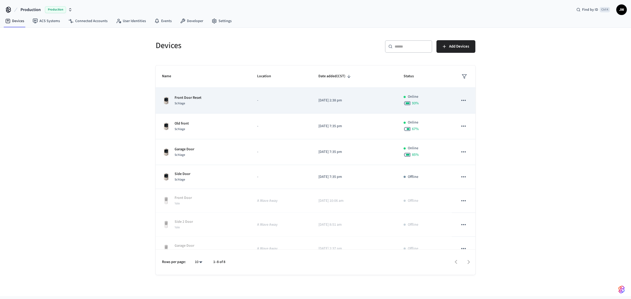
click at [186, 99] on p "Front Door Reset" at bounding box center [188, 98] width 27 height 6
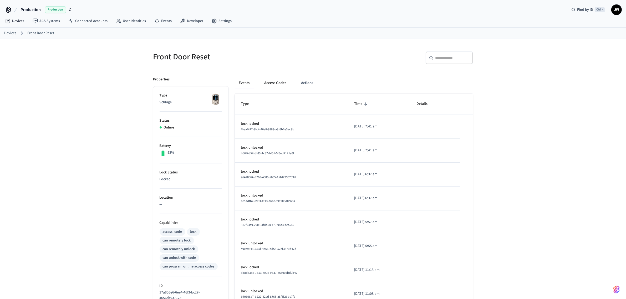
click at [268, 82] on button "Access Codes" at bounding box center [275, 83] width 31 height 13
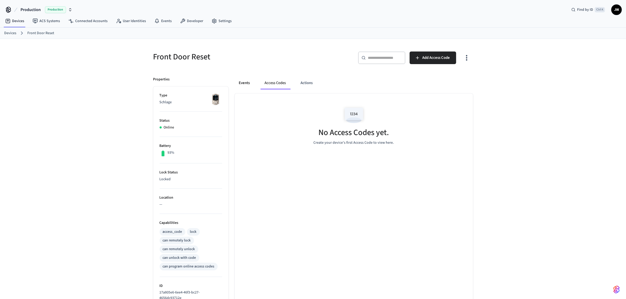
click at [242, 84] on button "Events" at bounding box center [244, 83] width 19 height 13
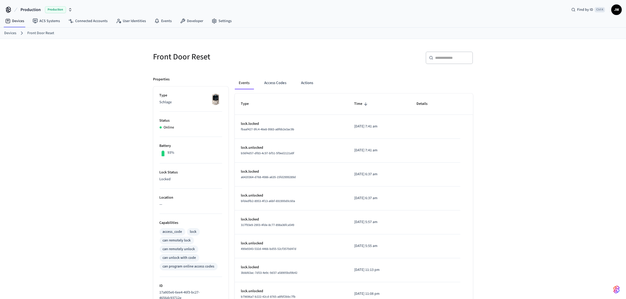
click at [11, 33] on link "Devices" at bounding box center [10, 34] width 12 height 6
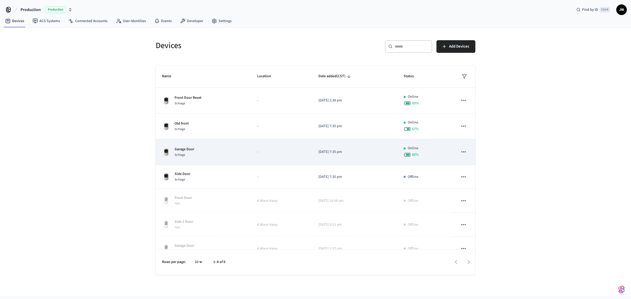
click at [194, 153] on div "Schlage" at bounding box center [185, 155] width 20 height 6
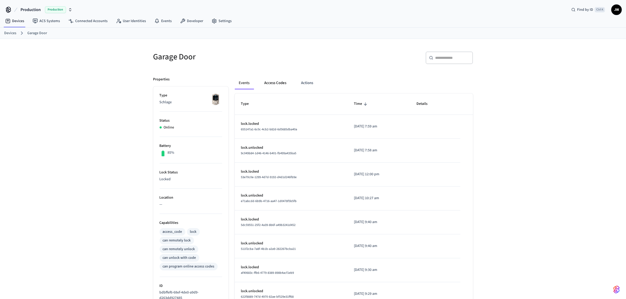
click at [282, 81] on button "Access Codes" at bounding box center [275, 83] width 31 height 13
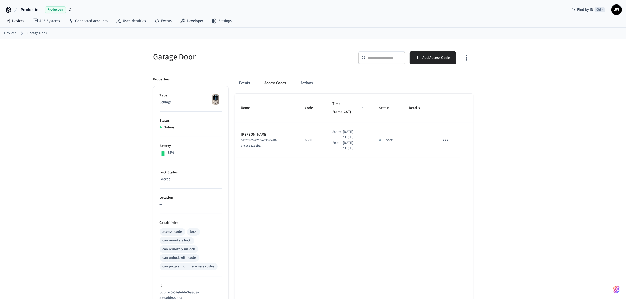
click at [10, 34] on link "Devices" at bounding box center [10, 34] width 12 height 6
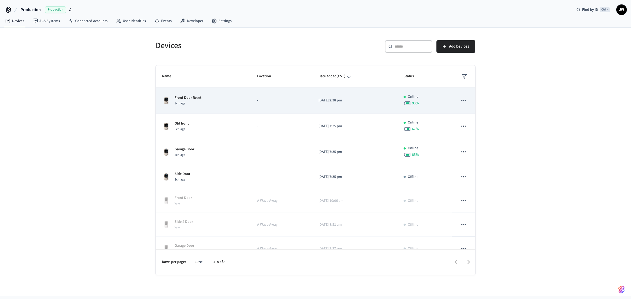
click at [198, 96] on p "Front Door Reset" at bounding box center [188, 98] width 27 height 6
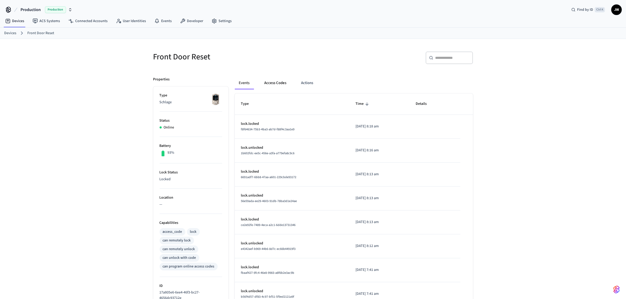
click at [282, 85] on button "Access Codes" at bounding box center [275, 83] width 31 height 13
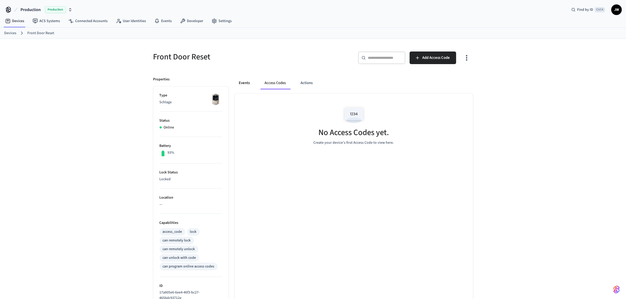
click at [244, 80] on button "Events" at bounding box center [244, 83] width 19 height 13
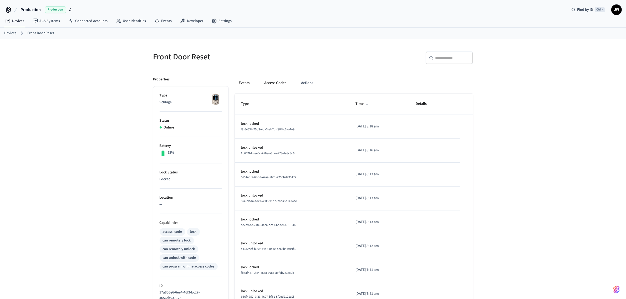
click at [283, 85] on button "Access Codes" at bounding box center [275, 83] width 31 height 13
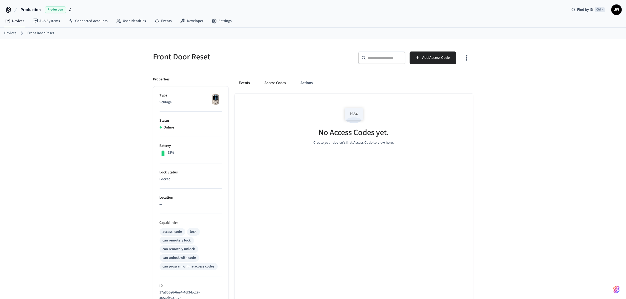
click at [248, 83] on button "Events" at bounding box center [244, 83] width 19 height 13
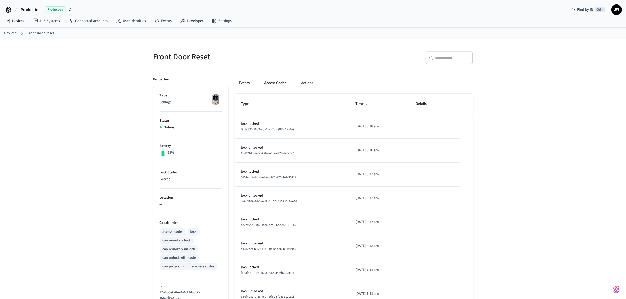
click at [272, 82] on button "Access Codes" at bounding box center [275, 83] width 31 height 13
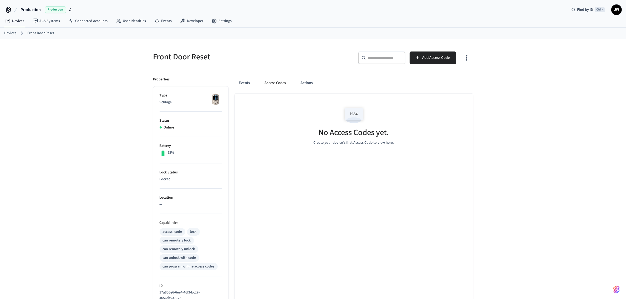
click at [8, 35] on link "Devices" at bounding box center [10, 34] width 12 height 6
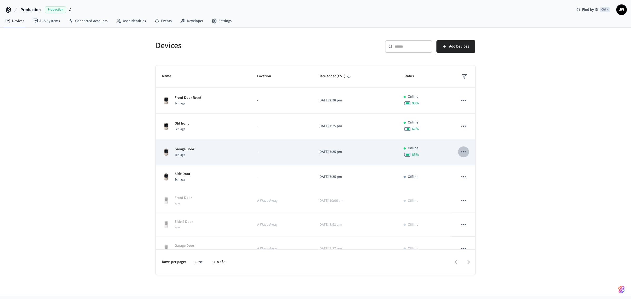
click at [462, 150] on icon "sticky table" at bounding box center [463, 152] width 7 height 7
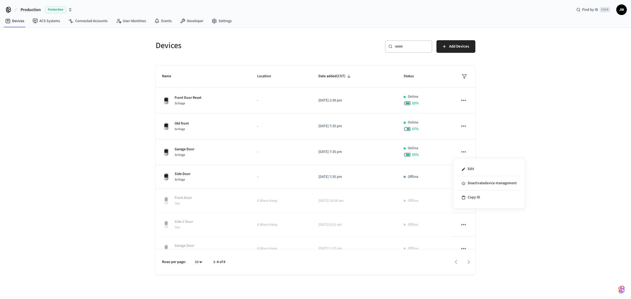
click at [193, 148] on div at bounding box center [315, 149] width 631 height 299
click at [179, 149] on p "Garage Door" at bounding box center [185, 150] width 20 height 6
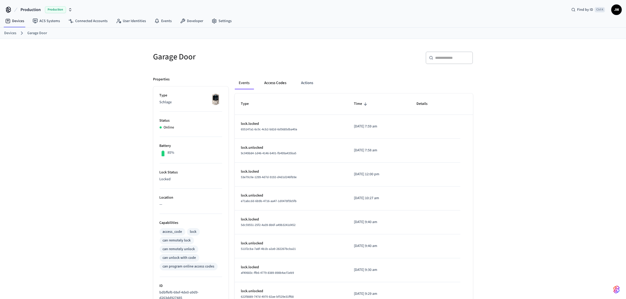
click at [280, 82] on button "Access Codes" at bounding box center [275, 83] width 31 height 13
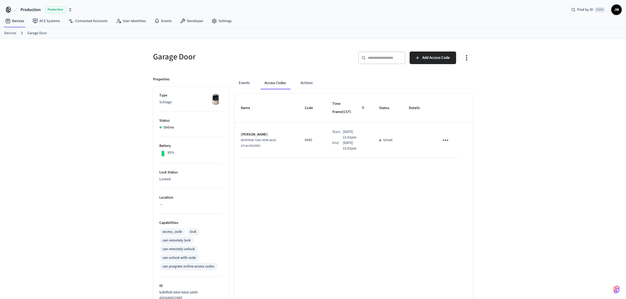
click at [11, 31] on link "Devices" at bounding box center [10, 34] width 12 height 6
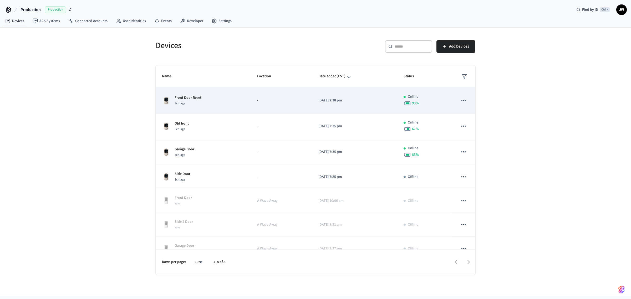
click at [203, 98] on div "Front Door Reset Schlage" at bounding box center [203, 100] width 83 height 11
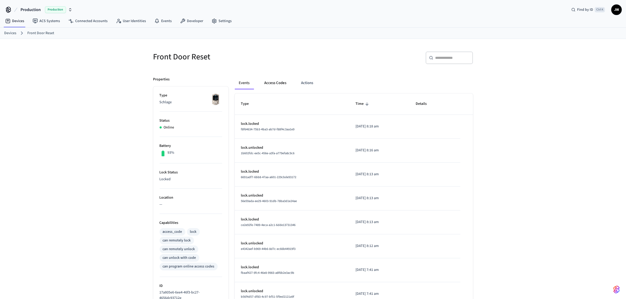
click at [289, 79] on button "Access Codes" at bounding box center [275, 83] width 31 height 13
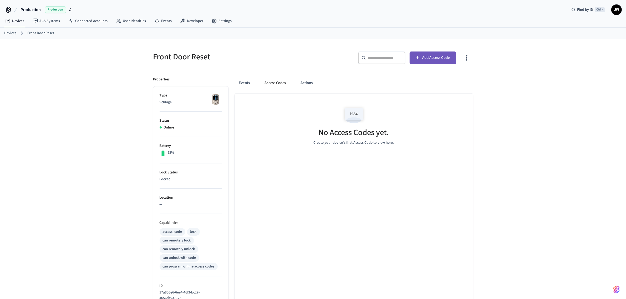
click at [441, 54] on button "Add Access Code" at bounding box center [433, 58] width 47 height 13
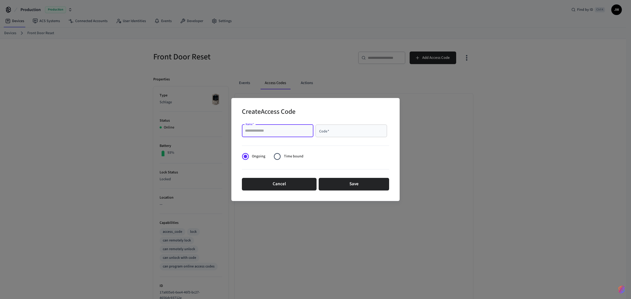
click at [288, 132] on input "Name   *" at bounding box center [277, 130] width 65 height 5
type input "**********"
type input "****"
click at [285, 158] on span "Time bound" at bounding box center [293, 157] width 19 height 6
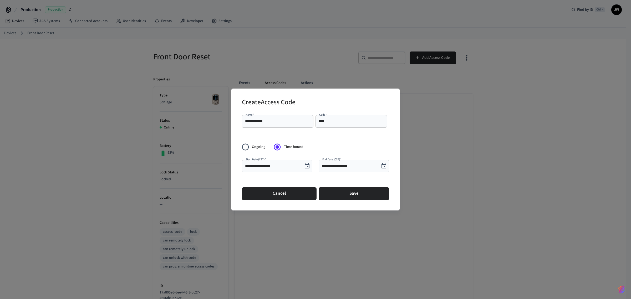
click at [308, 164] on icon "Choose date, selected date is Aug 10, 2025" at bounding box center [307, 165] width 5 height 5
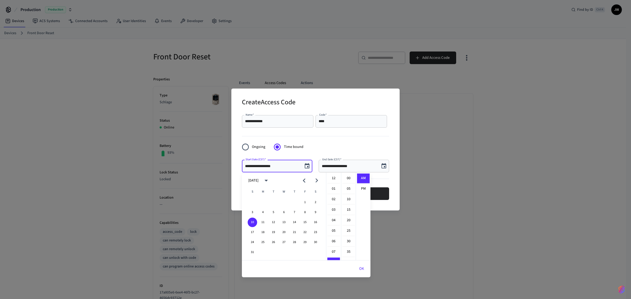
scroll to position [85, 0]
click at [316, 180] on icon "Next month" at bounding box center [317, 181] width 8 height 8
click at [286, 212] on button "5" at bounding box center [283, 212] width 9 height 9
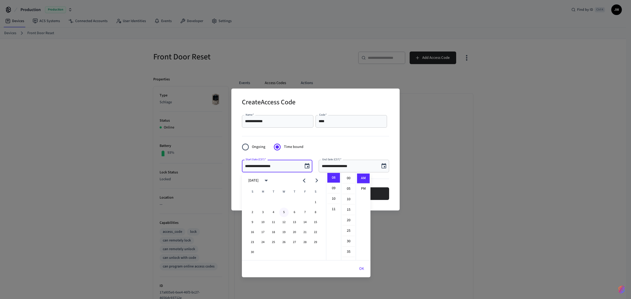
type input "**********"
click at [389, 149] on form "**********" at bounding box center [315, 157] width 147 height 89
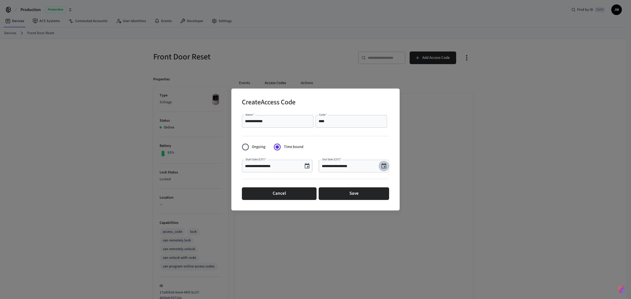
click at [384, 163] on icon "Choose date, selected date is Aug 10, 2025" at bounding box center [384, 166] width 6 height 6
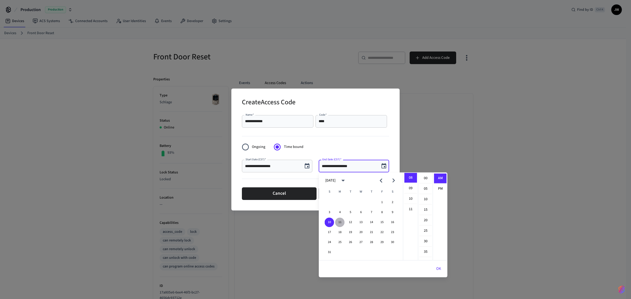
click at [339, 222] on button "11" at bounding box center [339, 222] width 9 height 9
click at [370, 144] on form "**********" at bounding box center [315, 157] width 147 height 89
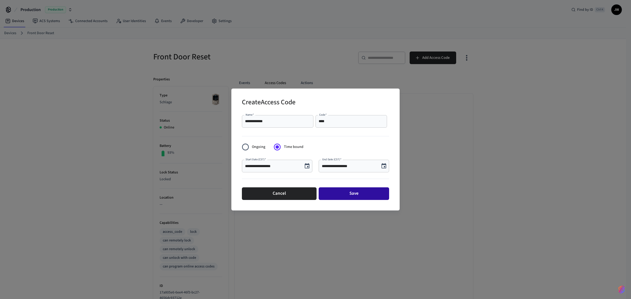
click at [364, 195] on button "Save" at bounding box center [354, 194] width 70 height 13
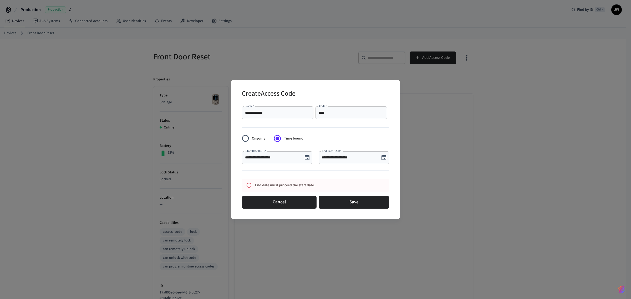
click at [383, 157] on icon "Choose date, selected date is Aug 11, 2025" at bounding box center [384, 158] width 6 height 6
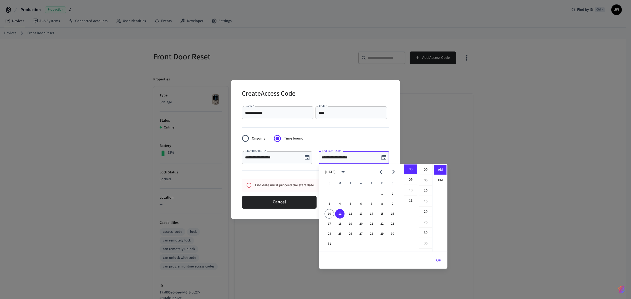
click at [394, 171] on icon "Next month" at bounding box center [393, 172] width 3 height 4
click at [341, 213] on button "10" at bounding box center [339, 213] width 9 height 9
click at [351, 213] on button "11" at bounding box center [350, 213] width 9 height 9
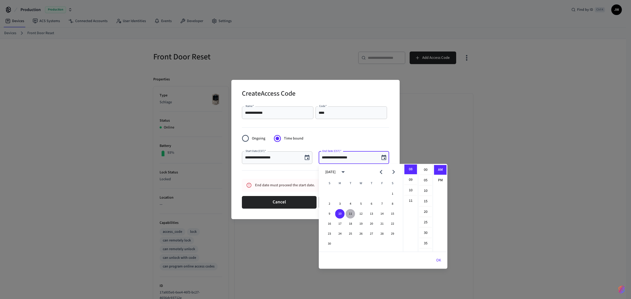
type input "**********"
click at [360, 128] on hr at bounding box center [315, 128] width 147 height 0
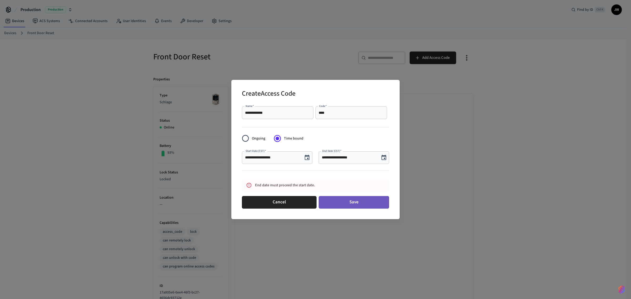
click at [365, 204] on button "Save" at bounding box center [354, 202] width 70 height 13
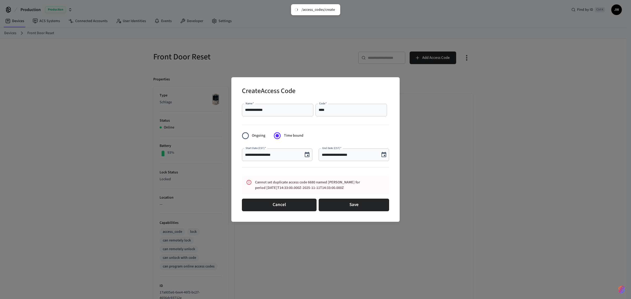
click at [471, 107] on div "**********" at bounding box center [315, 149] width 631 height 299
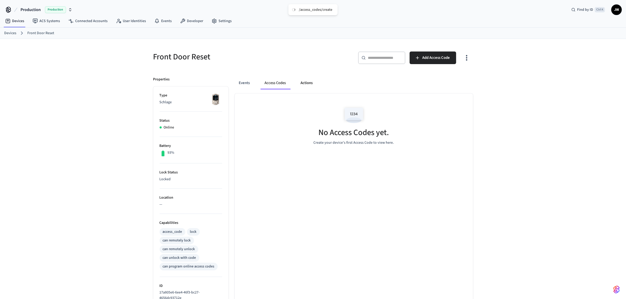
click at [306, 83] on button "Actions" at bounding box center [307, 83] width 21 height 13
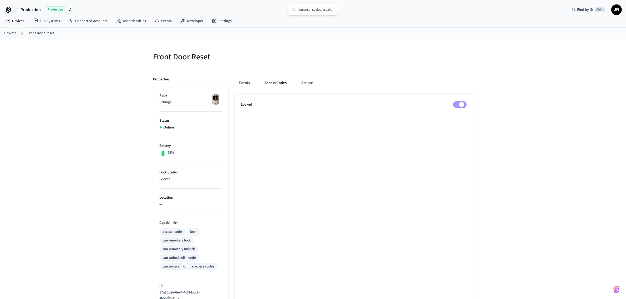
click at [283, 83] on button "Access Codes" at bounding box center [276, 83] width 31 height 13
